Goal: Information Seeking & Learning: Check status

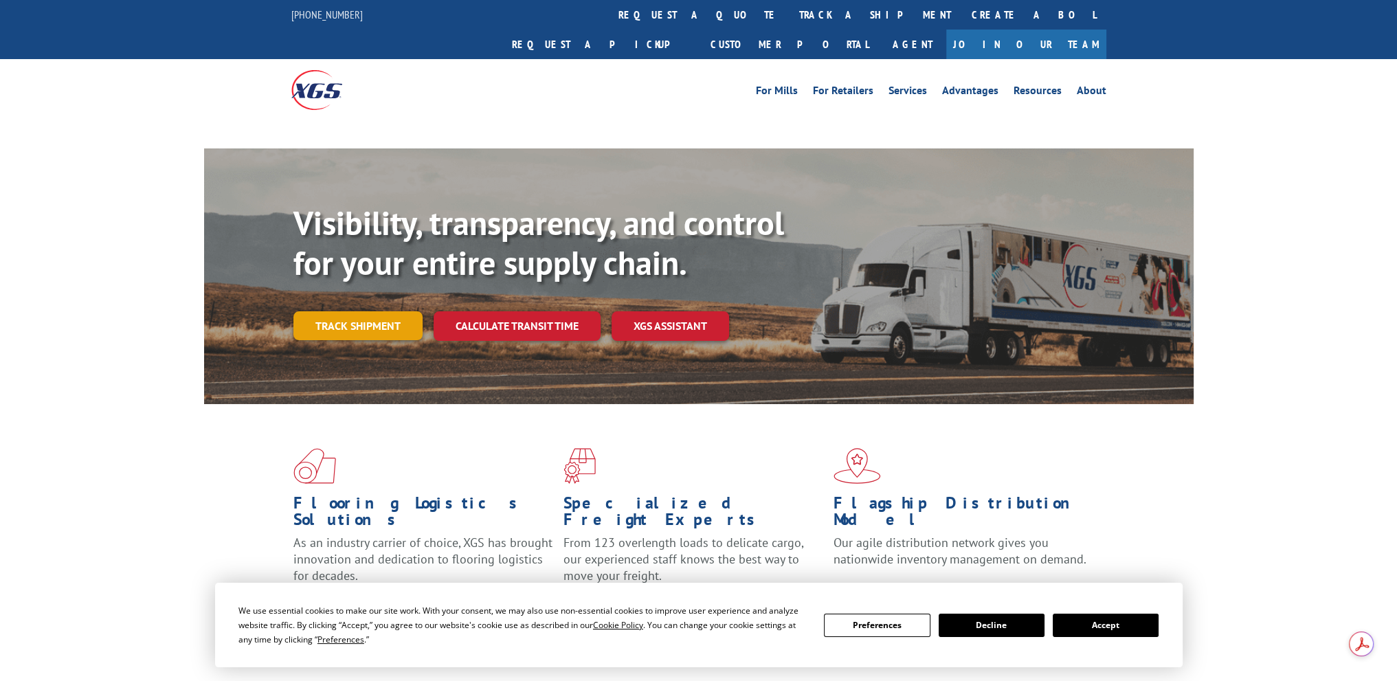
click at [366, 311] on link "Track shipment" at bounding box center [357, 325] width 129 height 29
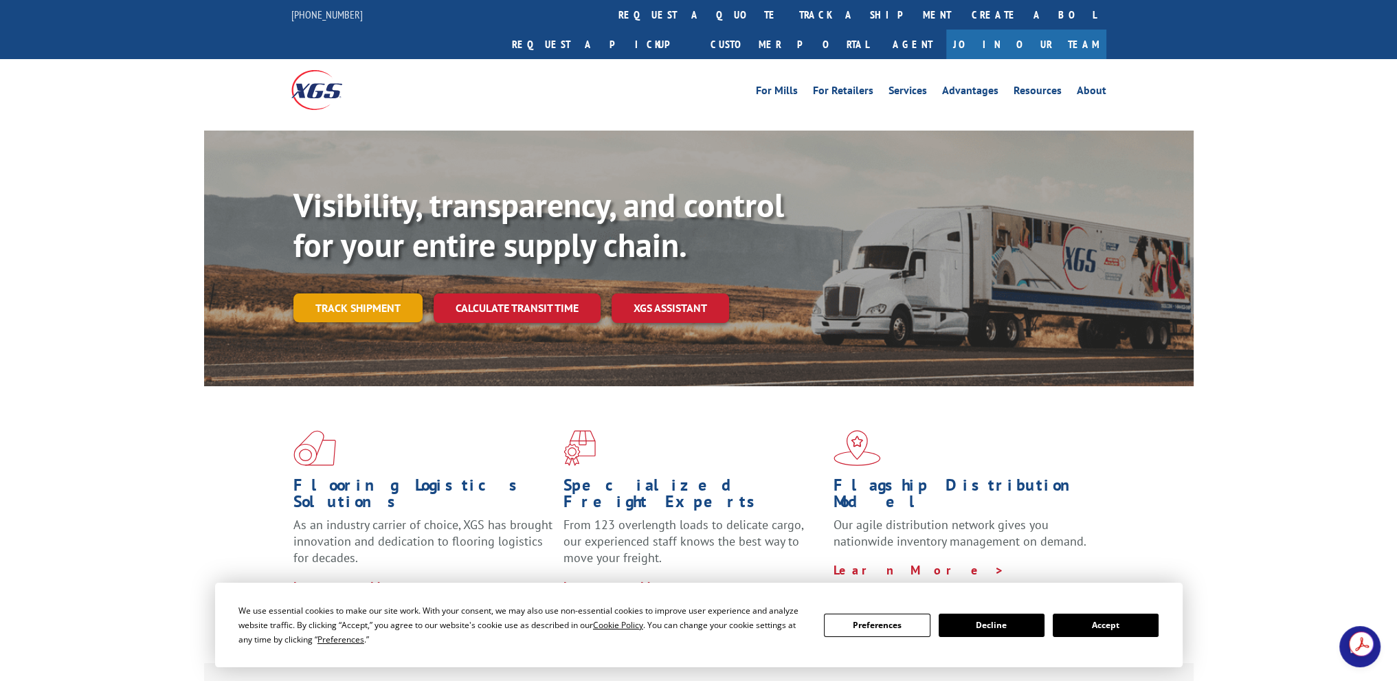
click at [359, 293] on link "Track shipment" at bounding box center [357, 307] width 129 height 29
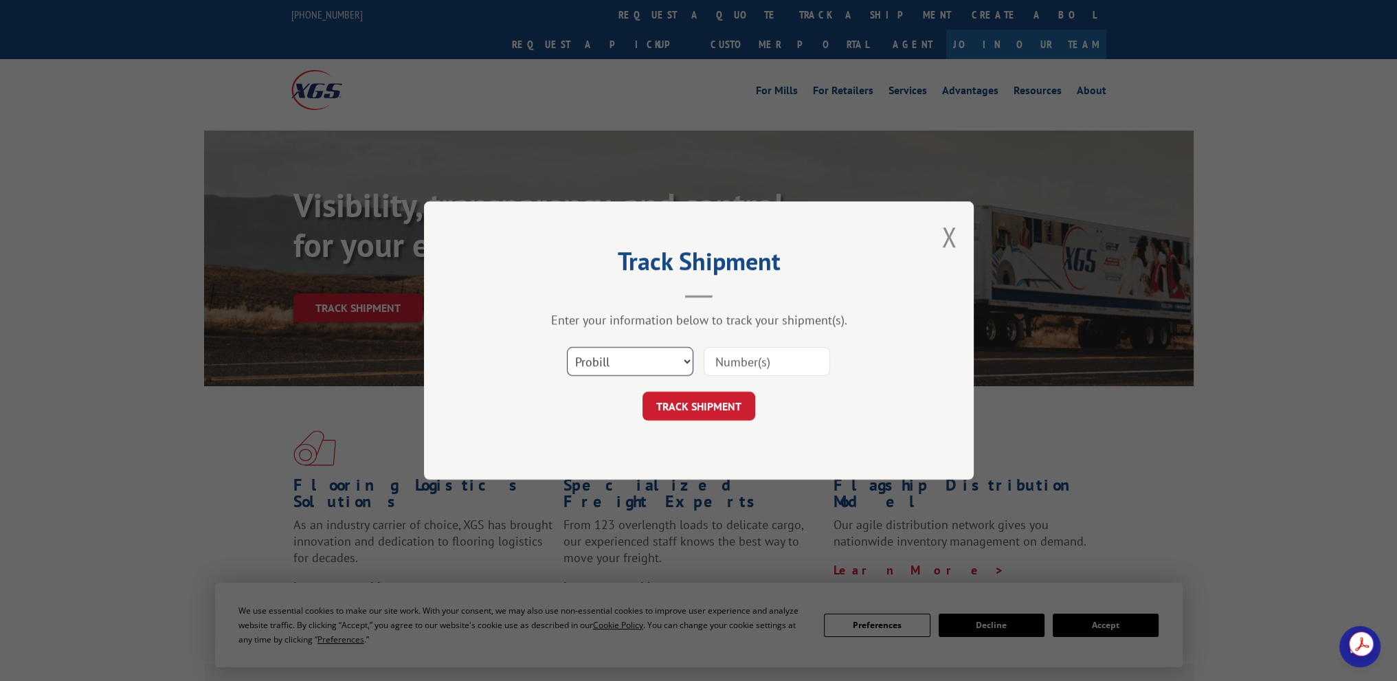
click at [620, 355] on select "Select category... Probill BOL PO" at bounding box center [630, 361] width 126 height 29
select select "bol"
click at [567, 347] on select "Select category... Probill BOL PO" at bounding box center [630, 361] width 126 height 29
click at [736, 355] on input at bounding box center [767, 361] width 126 height 29
paste input "6044106"
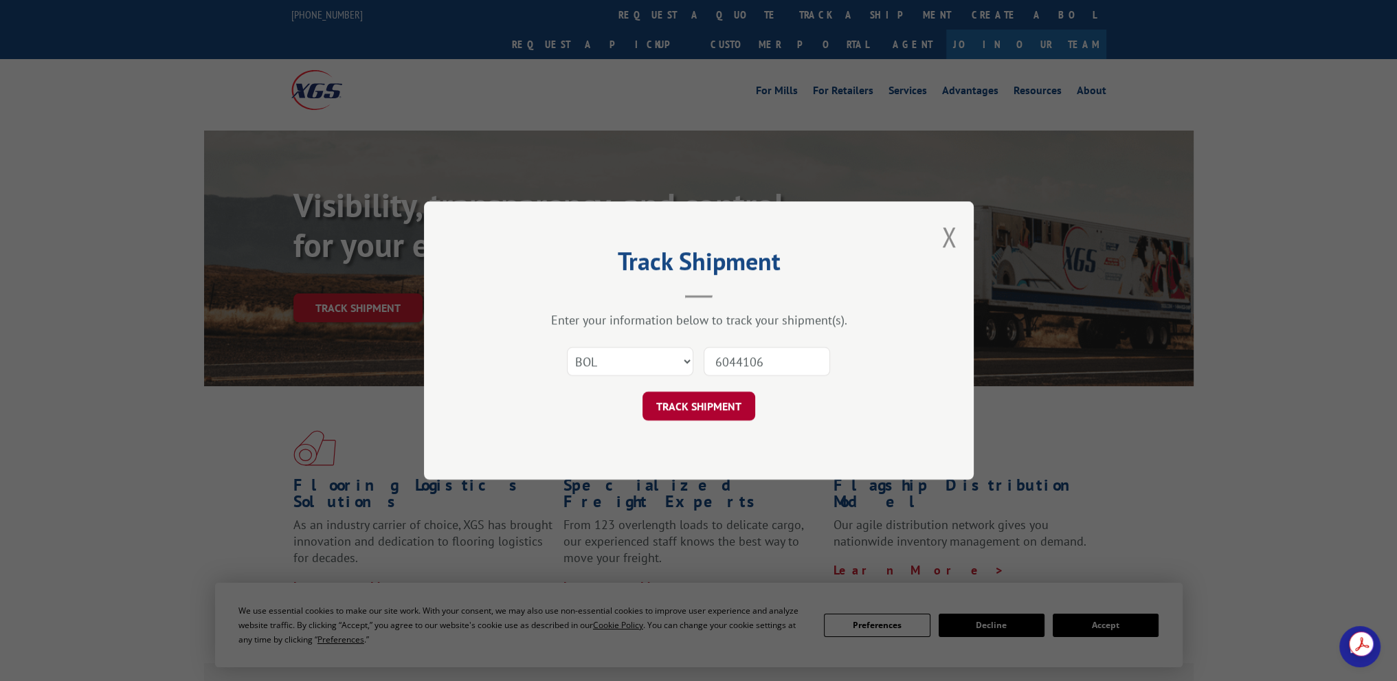
type input "6044106"
click at [666, 396] on button "TRACK SHIPMENT" at bounding box center [698, 406] width 113 height 29
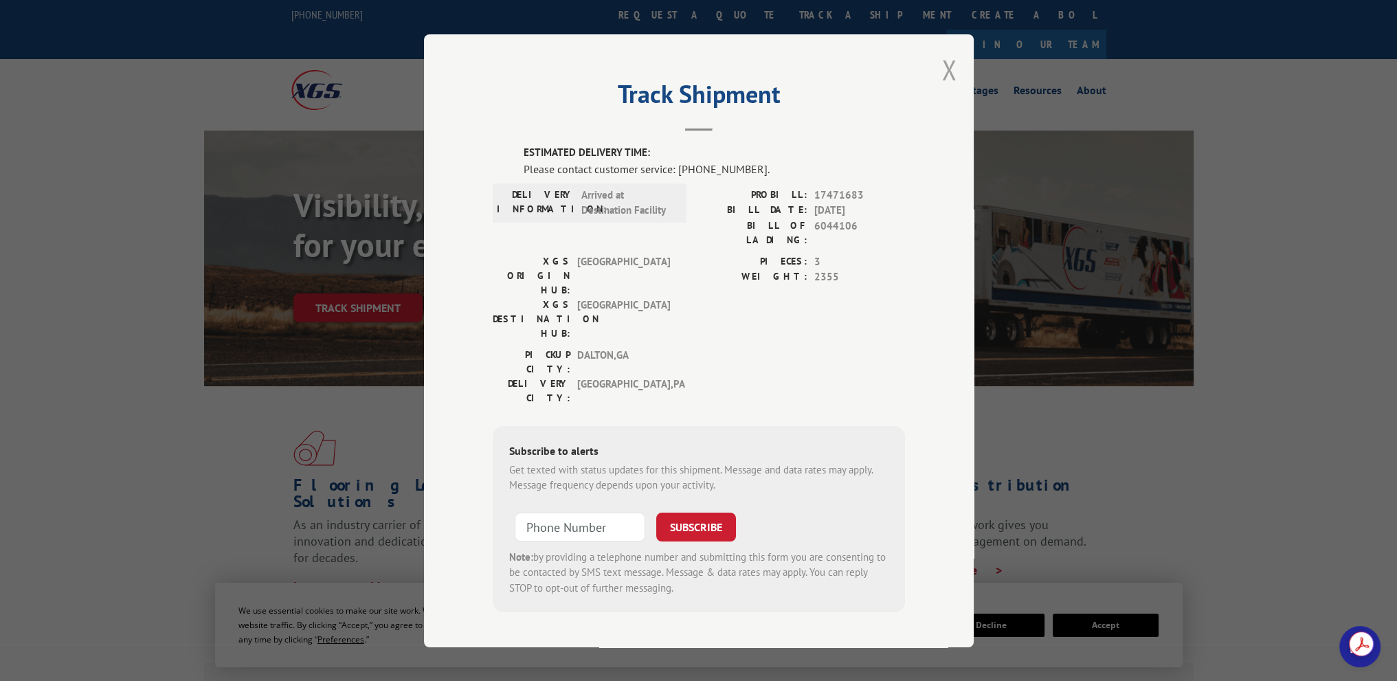
click at [944, 85] on button "Close modal" at bounding box center [948, 70] width 15 height 36
